Goal: Information Seeking & Learning: Learn about a topic

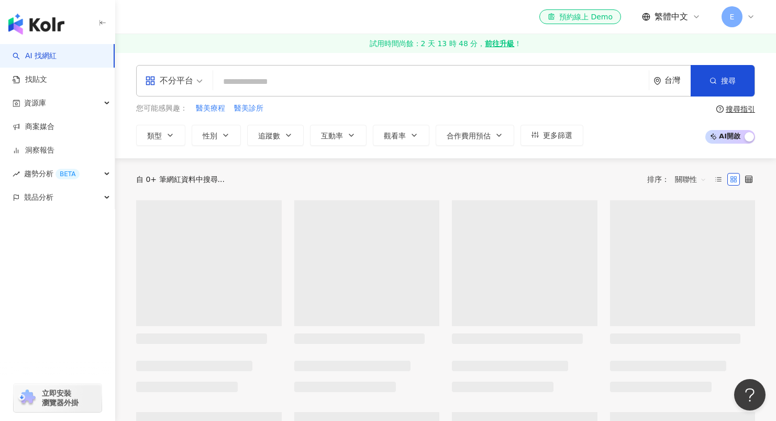
click at [294, 81] on input "search" at bounding box center [430, 82] width 427 height 20
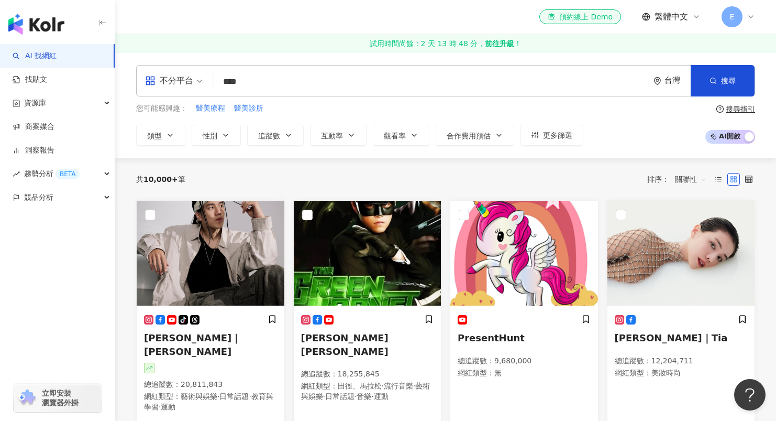
type input "****"
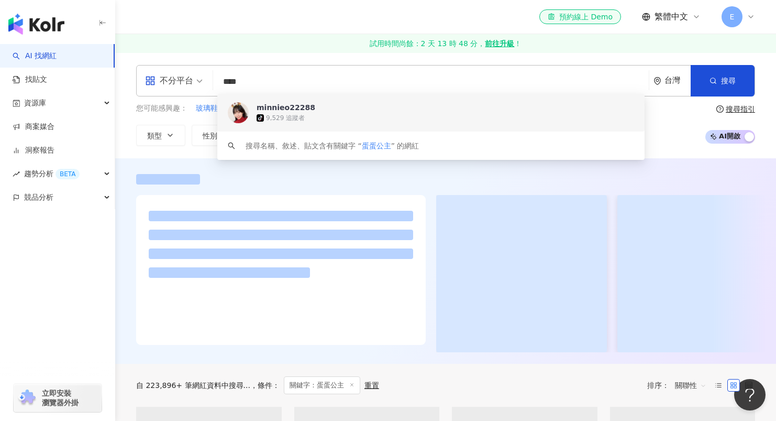
click at [366, 111] on span "minnieo22288" at bounding box center [425, 107] width 337 height 10
